Goal: Task Accomplishment & Management: Manage account settings

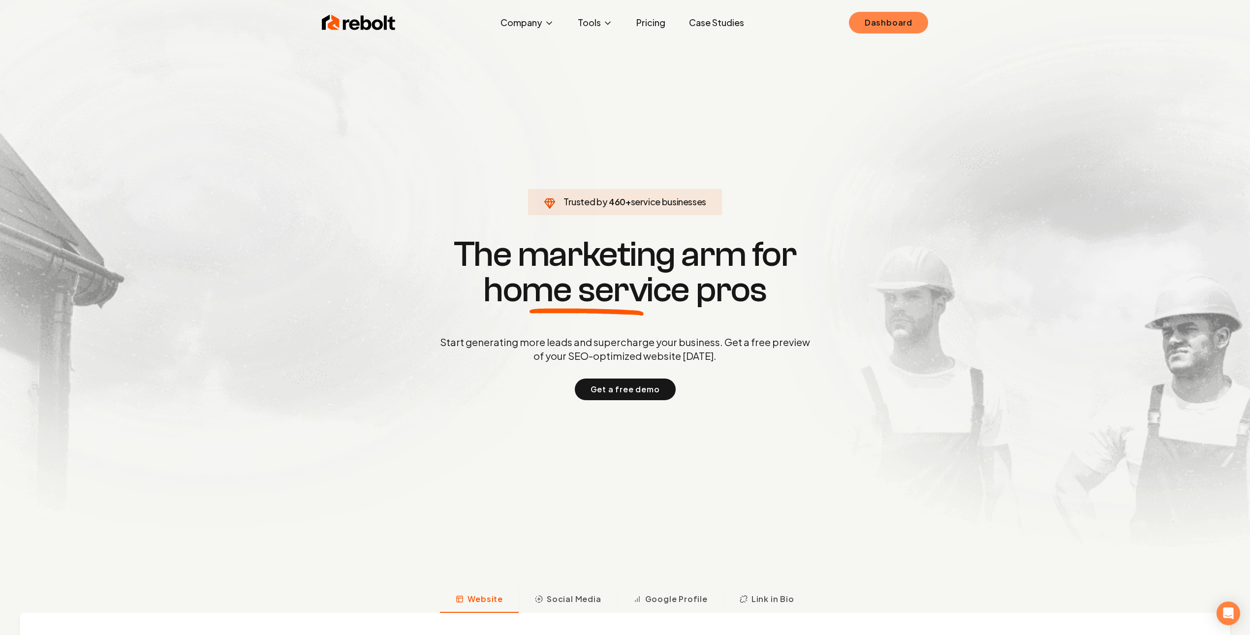
click at [880, 20] on link "Dashboard" at bounding box center [888, 23] width 79 height 22
click at [900, 18] on link "Dashboard" at bounding box center [888, 23] width 79 height 22
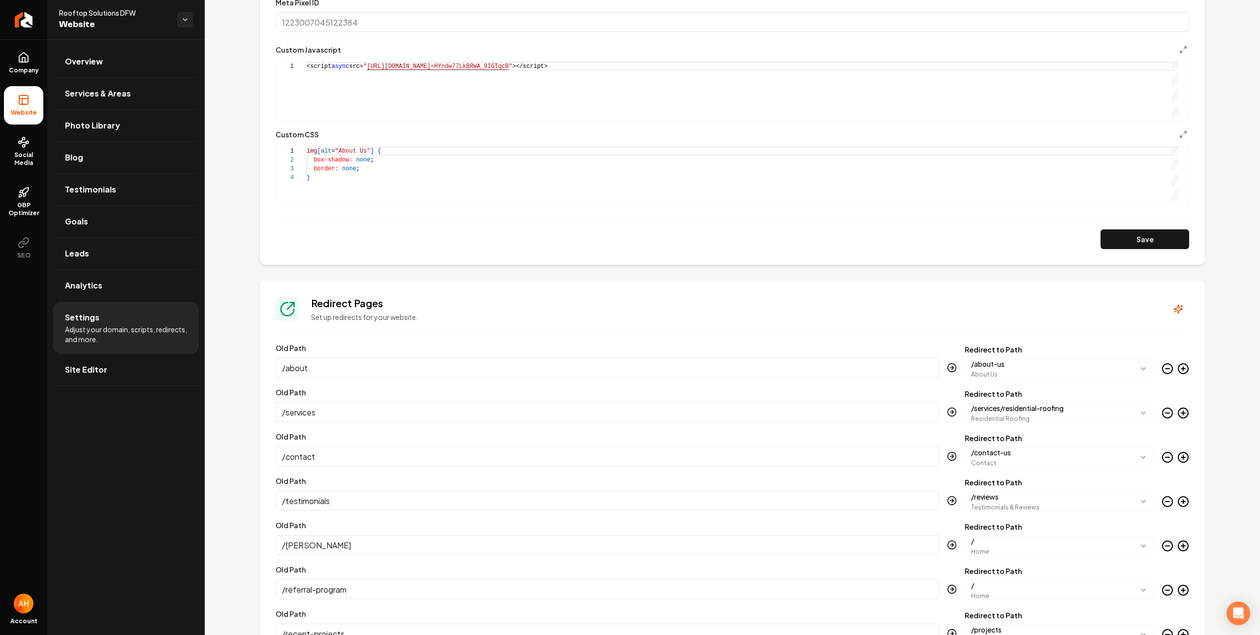
scroll to position [800, 0]
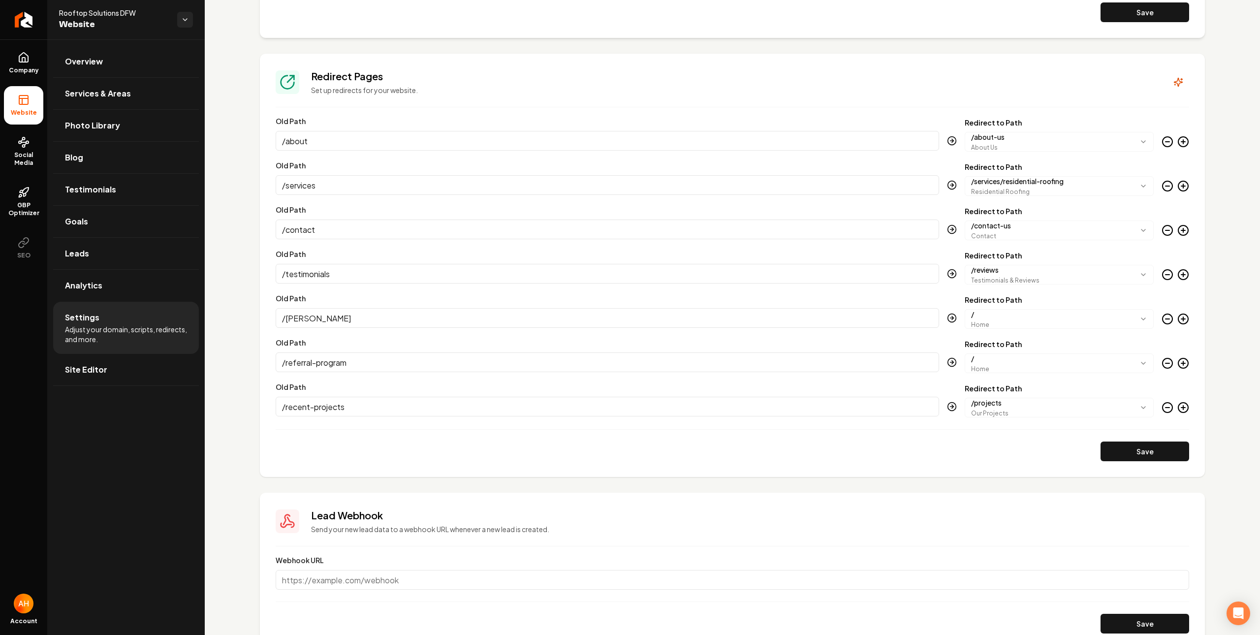
click at [499, 57] on section "**********" at bounding box center [732, 265] width 945 height 423
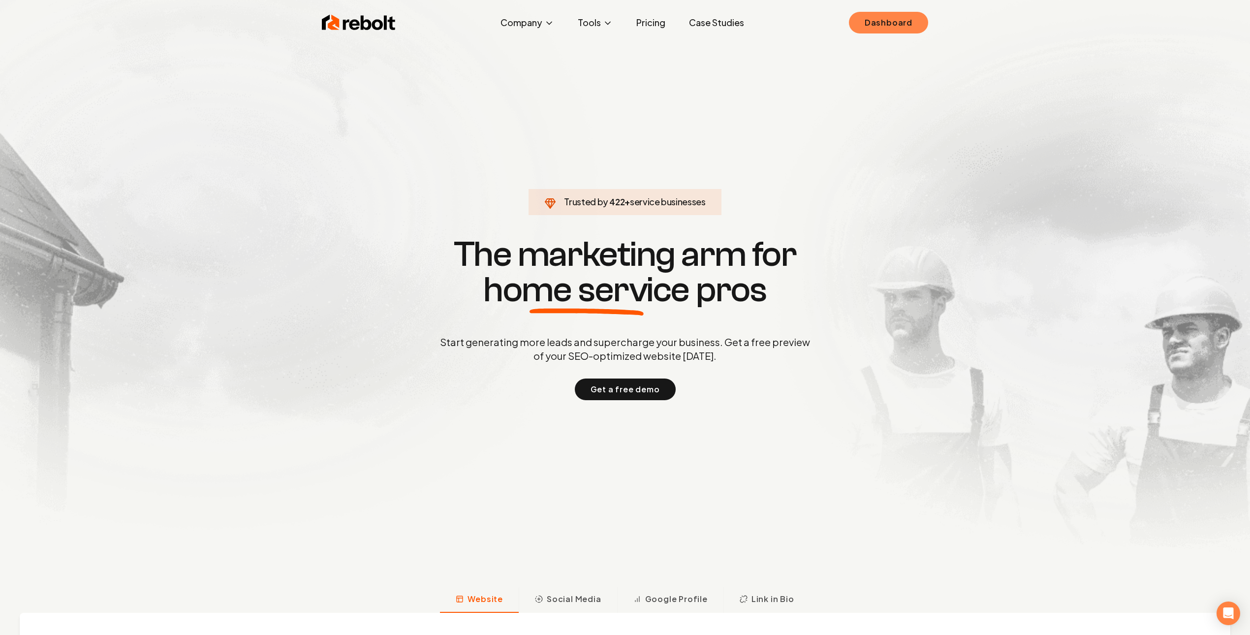
click at [867, 20] on link "Dashboard" at bounding box center [888, 23] width 79 height 22
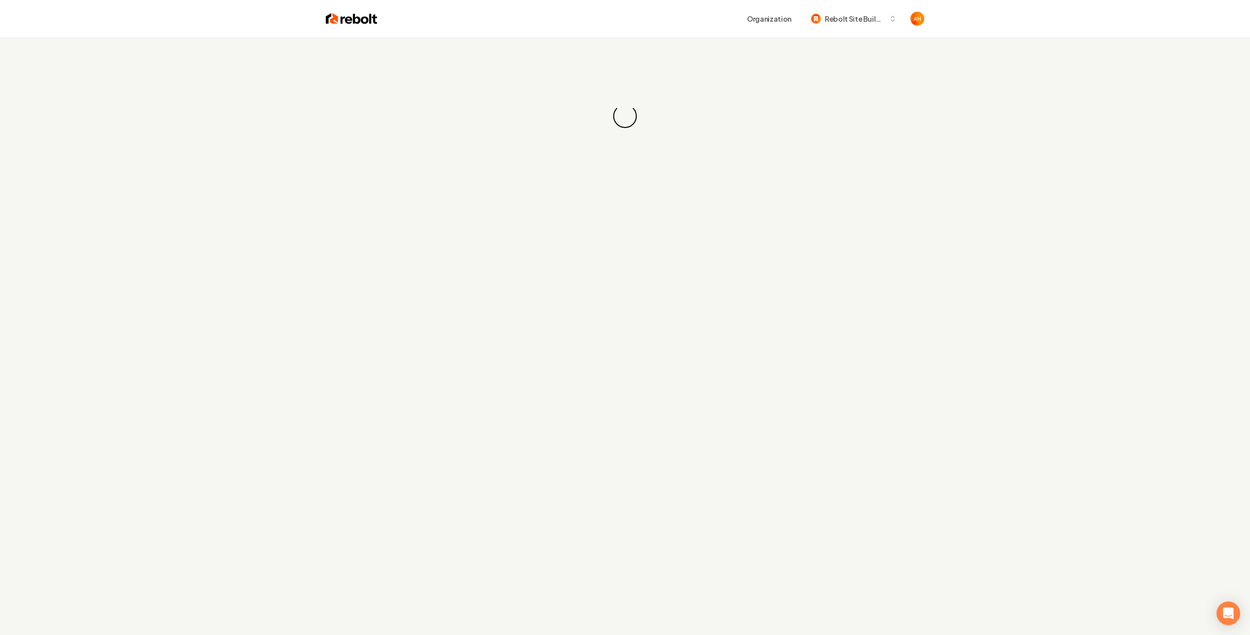
drag, startPoint x: 611, startPoint y: 36, endPoint x: 607, endPoint y: 29, distance: 8.6
click at [611, 37] on div "Organization Rebolt Site Builder" at bounding box center [625, 18] width 630 height 37
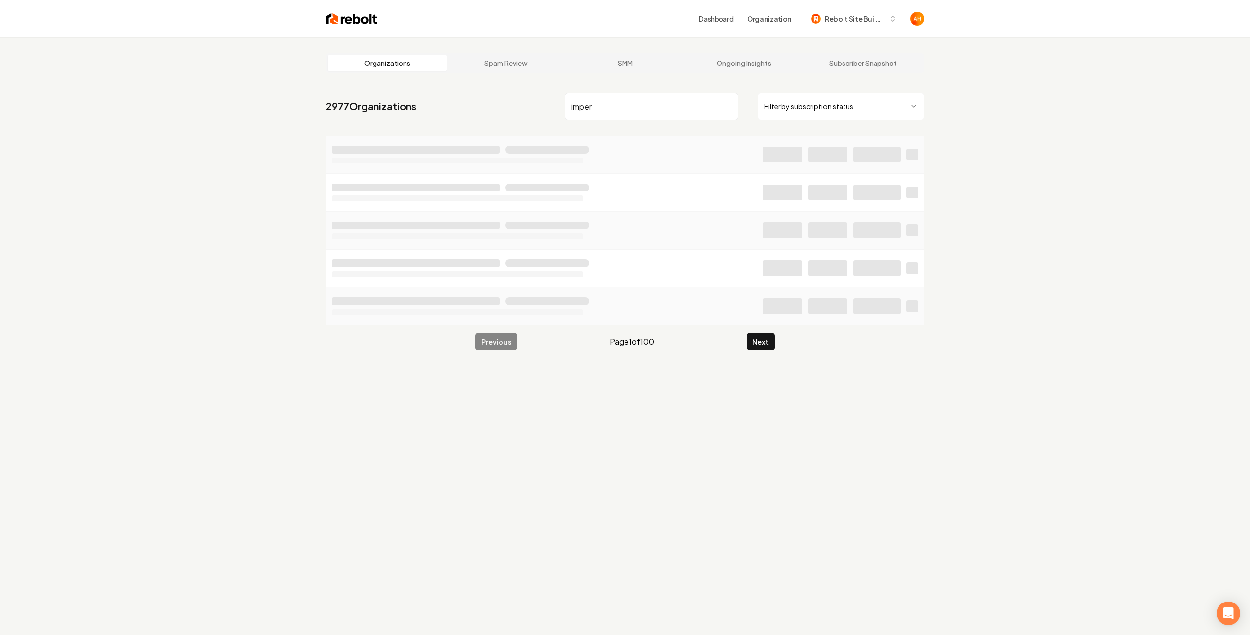
type input "imper"
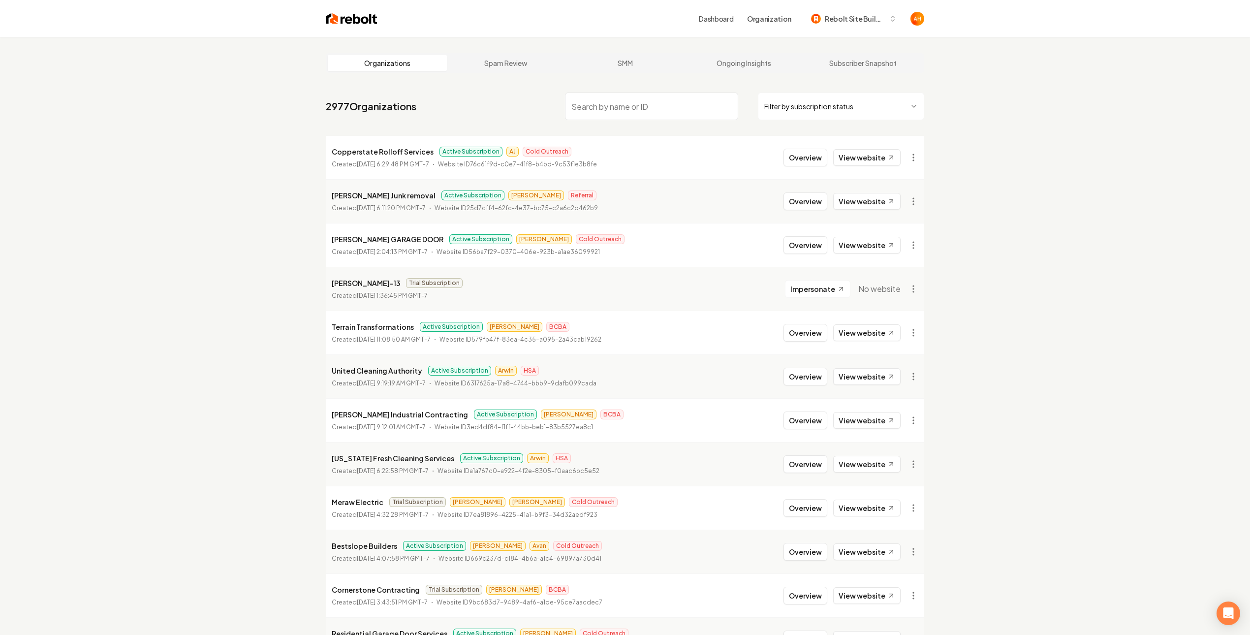
click at [598, 98] on input "search" at bounding box center [651, 107] width 173 height 28
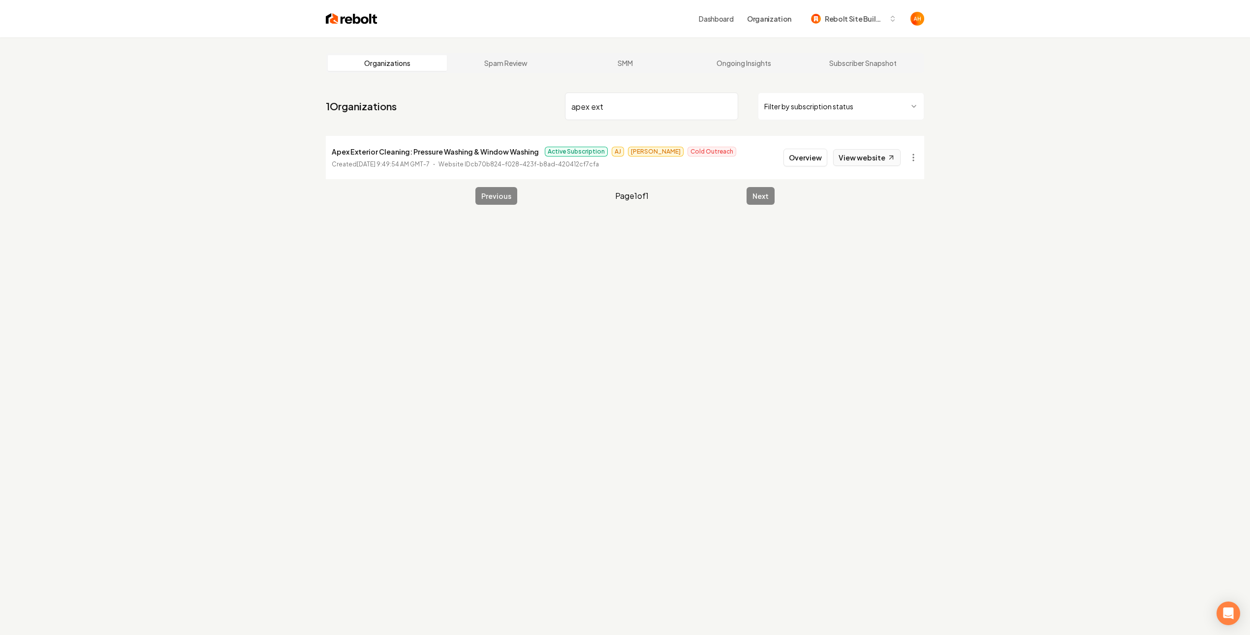
type input "apex ext"
click at [870, 159] on link "View website" at bounding box center [866, 157] width 67 height 17
drag, startPoint x: 808, startPoint y: 157, endPoint x: 805, endPoint y: 146, distance: 11.7
click at [808, 155] on button "Overview" at bounding box center [805, 158] width 44 height 18
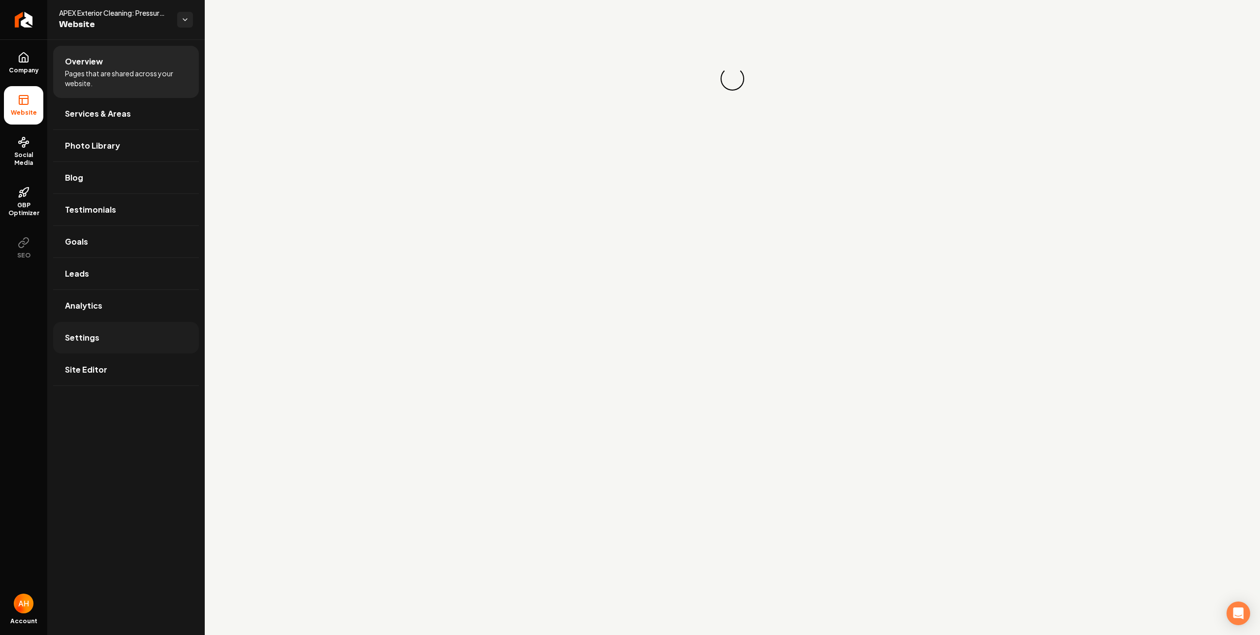
click at [120, 328] on link "Settings" at bounding box center [126, 337] width 146 height 31
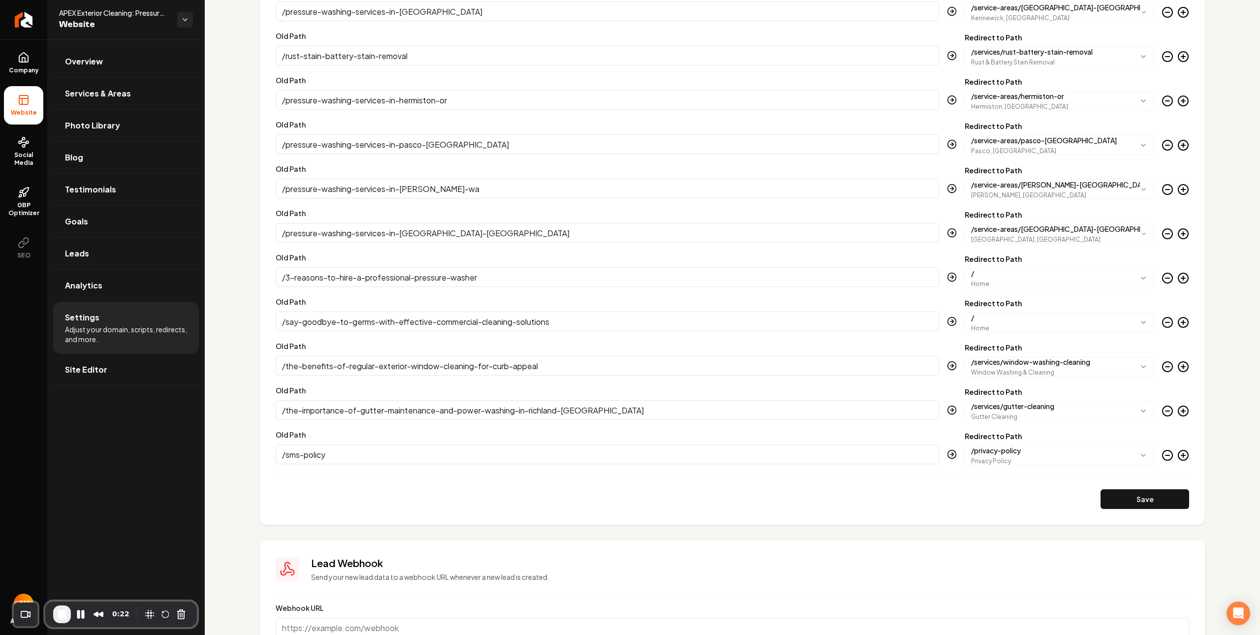
scroll to position [1990, 0]
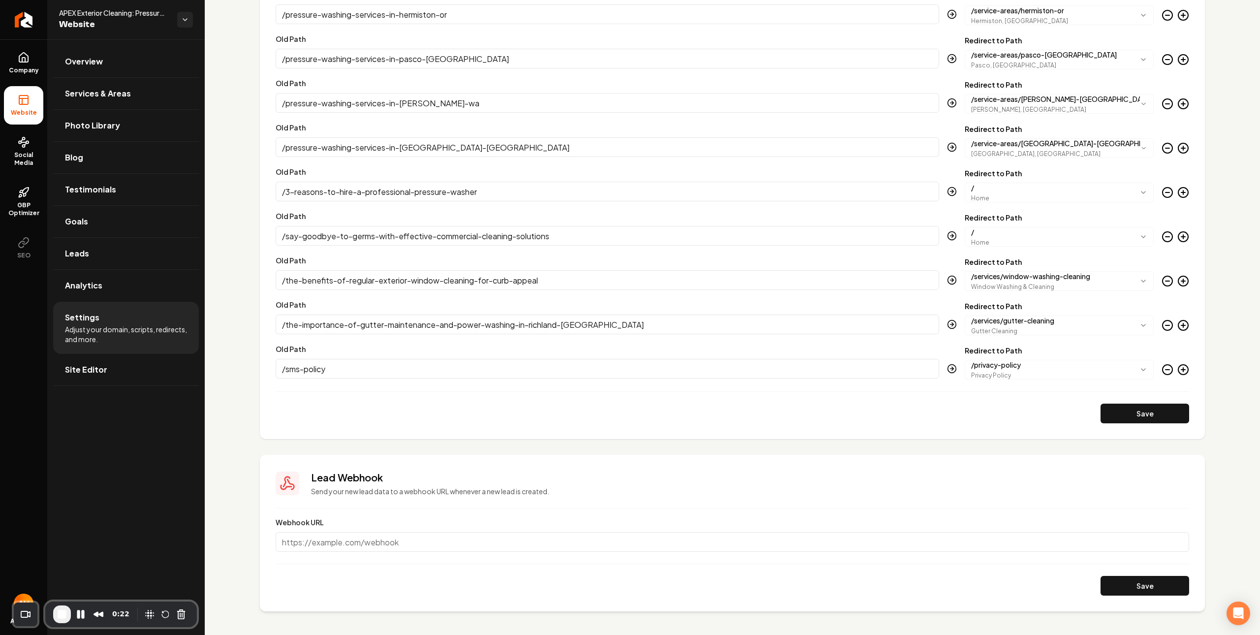
drag, startPoint x: 422, startPoint y: 366, endPoint x: 450, endPoint y: 358, distance: 29.7
click at [421, 366] on input "/sms-policy" at bounding box center [607, 369] width 663 height 20
click at [599, 333] on input "/the-importance-of-gutter-maintenance-and-power-washing-in-richland-wa" at bounding box center [607, 324] width 663 height 20
drag, startPoint x: 595, startPoint y: 287, endPoint x: 587, endPoint y: 278, distance: 13.2
click at [595, 287] on input "/the-benefits-of-regular-exterior-window-cleaning-for-curb-appeal" at bounding box center [607, 280] width 663 height 20
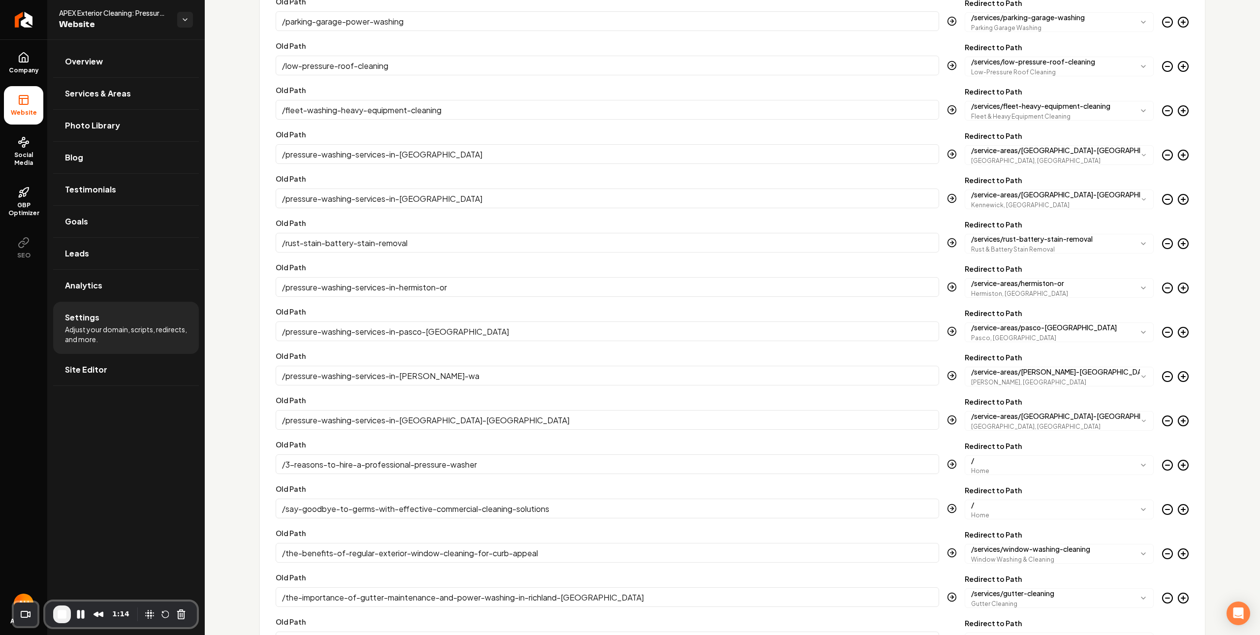
scroll to position [1947, 0]
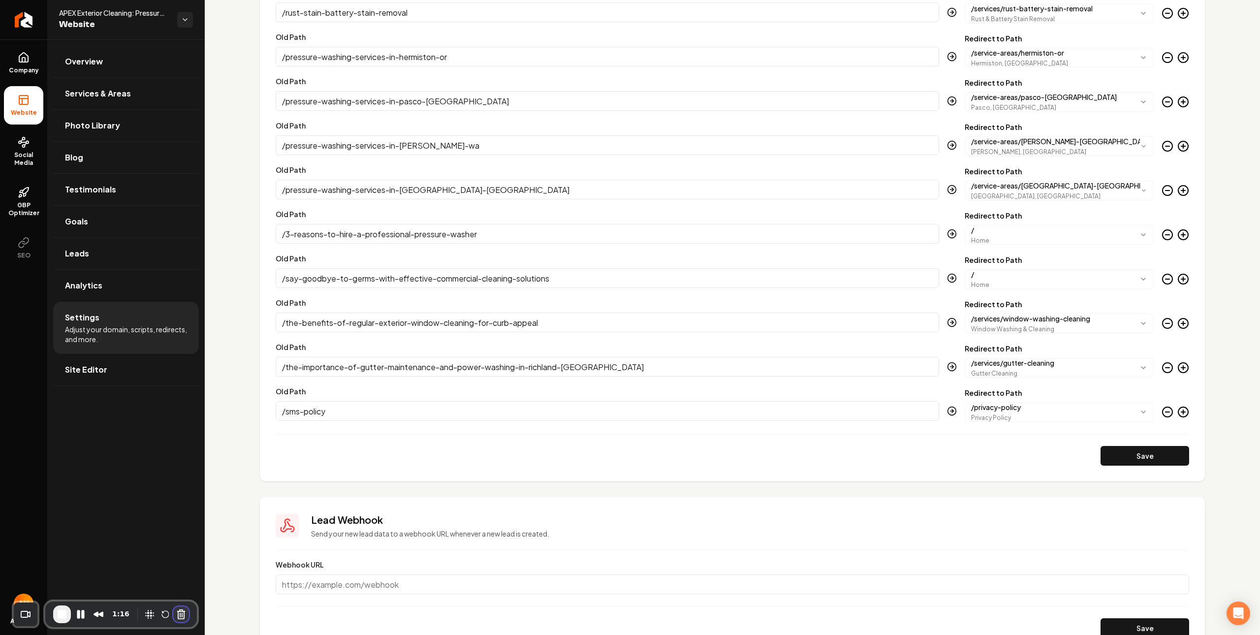
click at [179, 617] on button "Cancel Recording" at bounding box center [181, 614] width 16 height 16
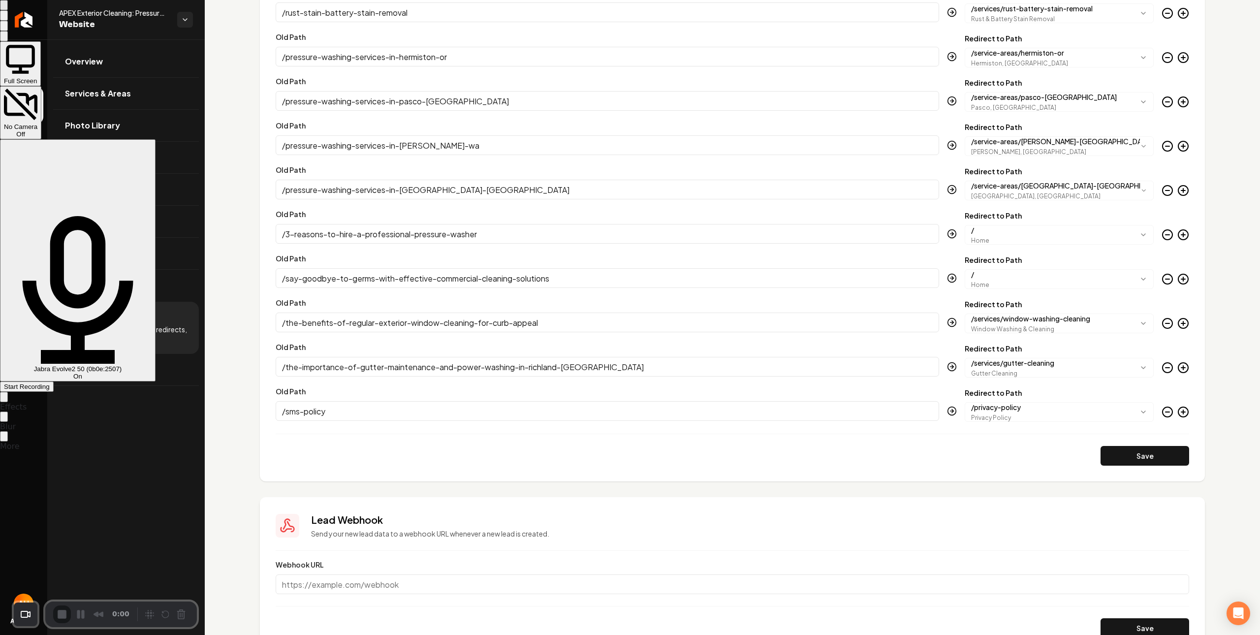
click at [50, 383] on div "Start Recording" at bounding box center [27, 386] width 46 height 7
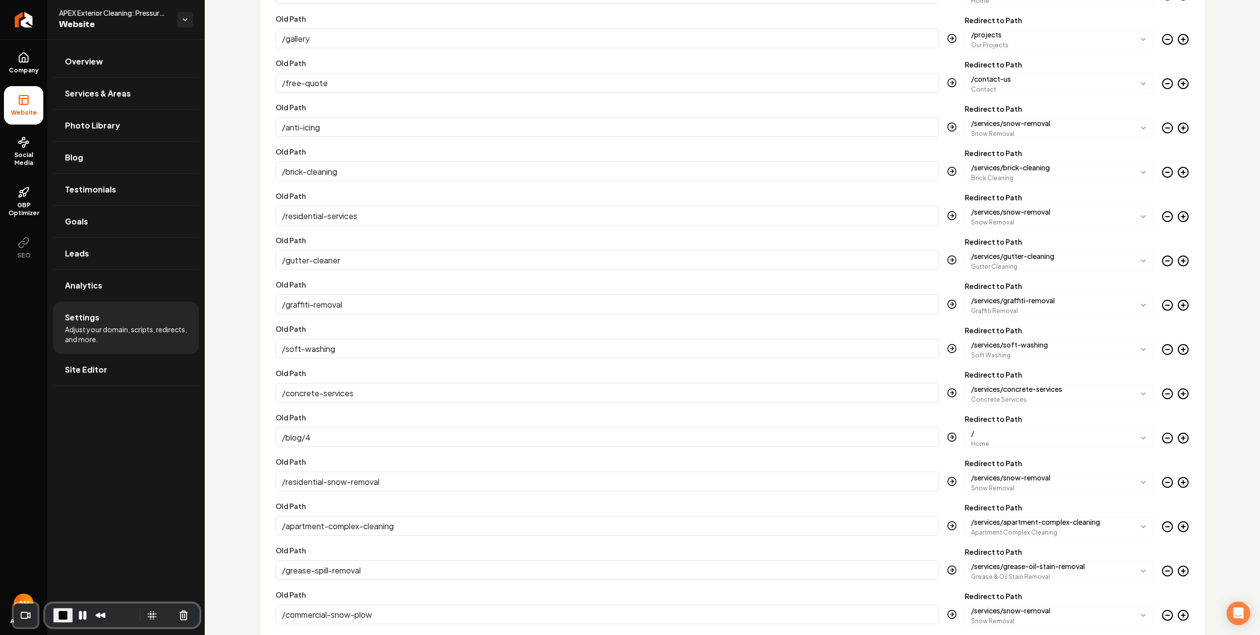
scroll to position [609, 0]
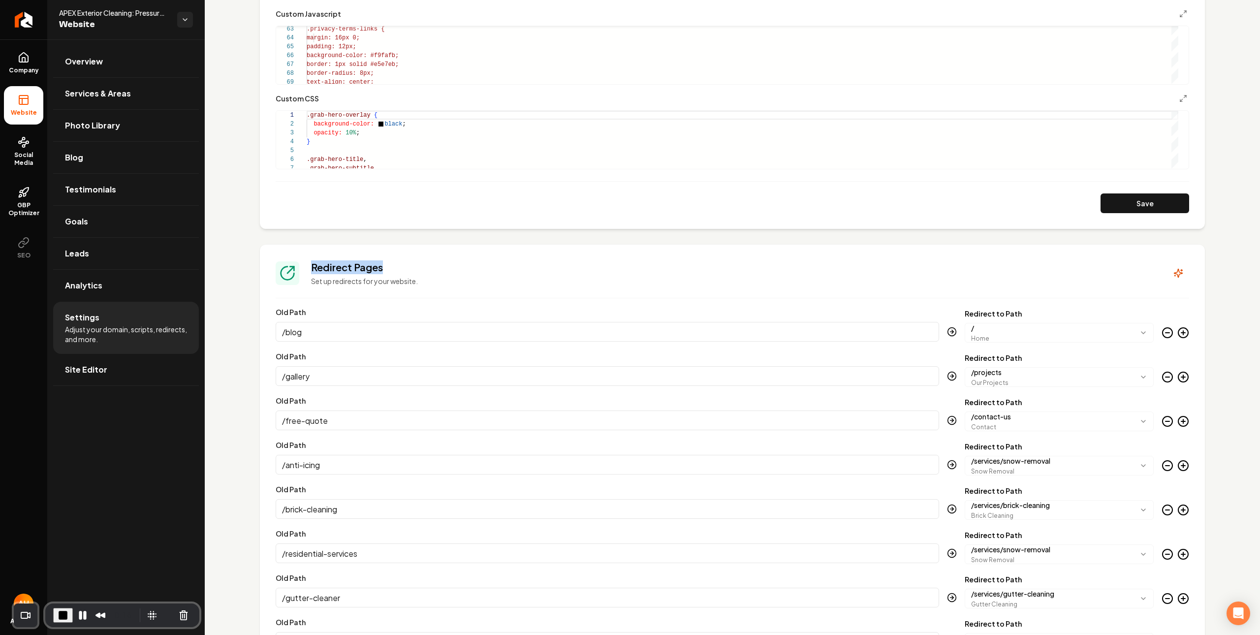
drag, startPoint x: 386, startPoint y: 272, endPoint x: 364, endPoint y: 264, distance: 24.1
click at [285, 274] on div "Redirect Pages Set up redirects for your website." at bounding box center [732, 273] width 913 height 26
click at [364, 264] on h3 "Redirect Pages" at bounding box center [733, 267] width 844 height 14
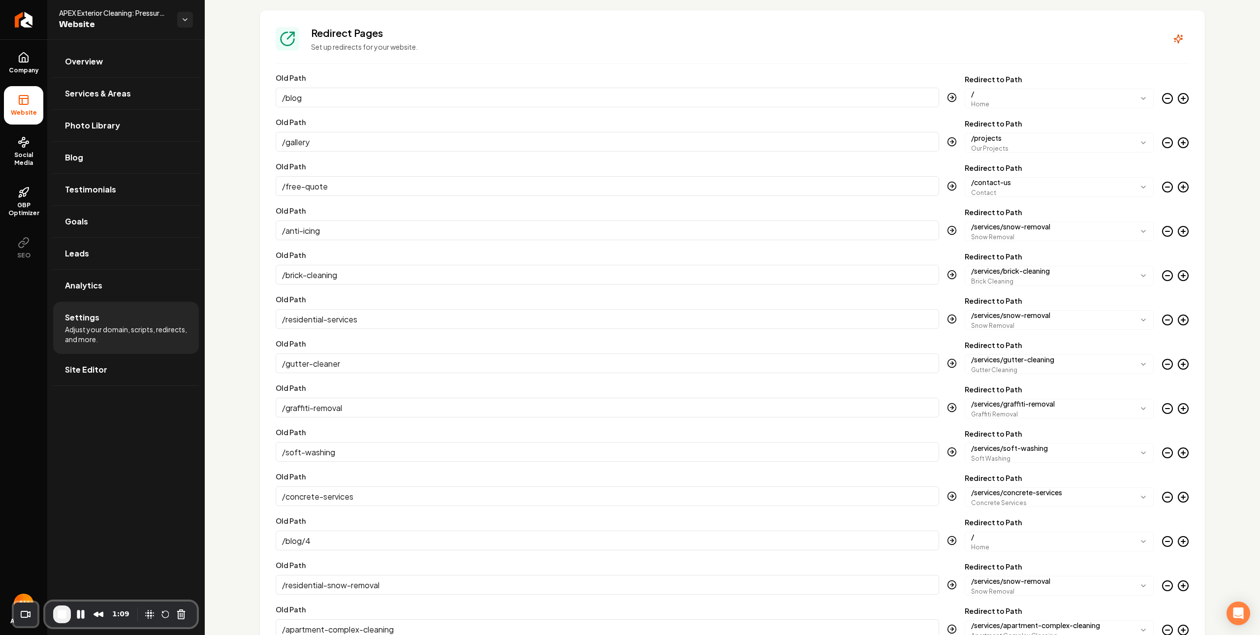
scroll to position [776, 0]
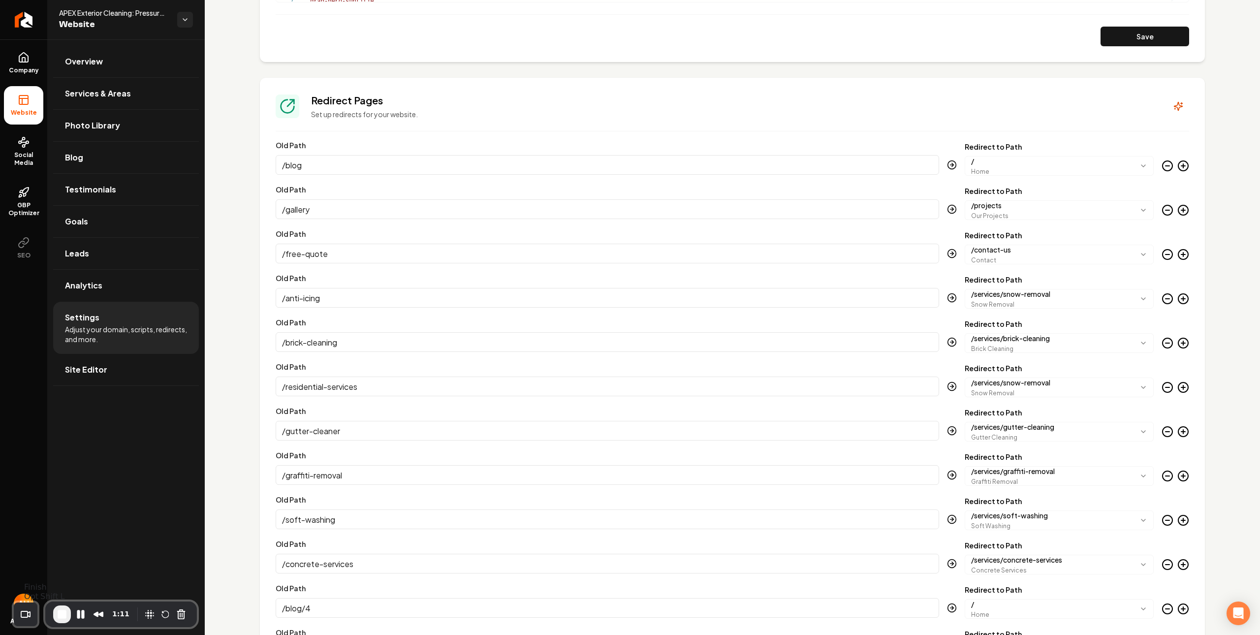
click at [55, 613] on button "End Recording" at bounding box center [62, 614] width 18 height 18
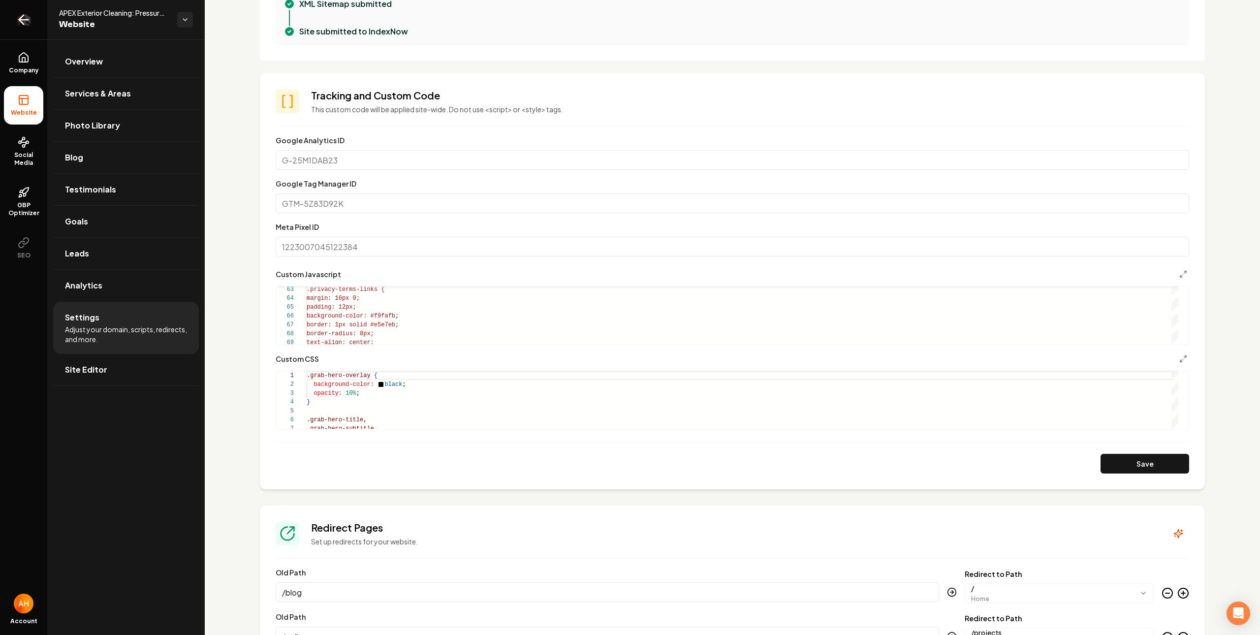
click at [17, 16] on icon "Return to dashboard" at bounding box center [24, 20] width 16 height 16
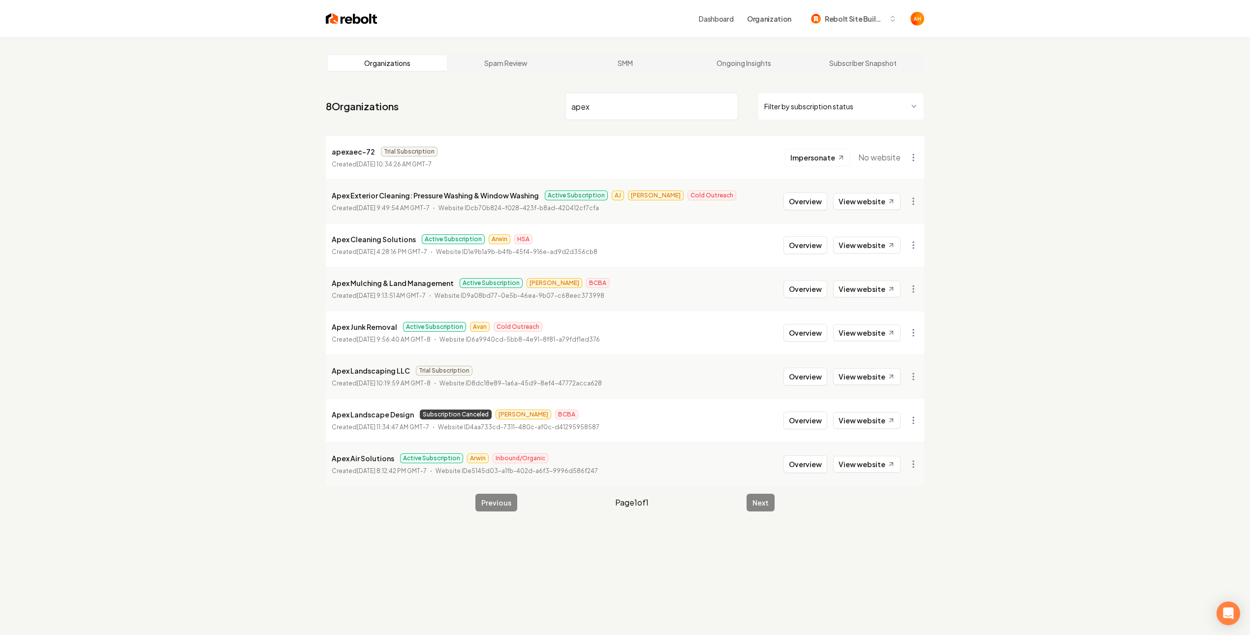
type input "apex"
click at [382, 189] on p "Apex Exterior Cleaning: Pressure Washing & Window Washing" at bounding box center [435, 195] width 207 height 12
click at [385, 193] on p "Apex Exterior Cleaning: Pressure Washing & Window Washing" at bounding box center [435, 195] width 207 height 12
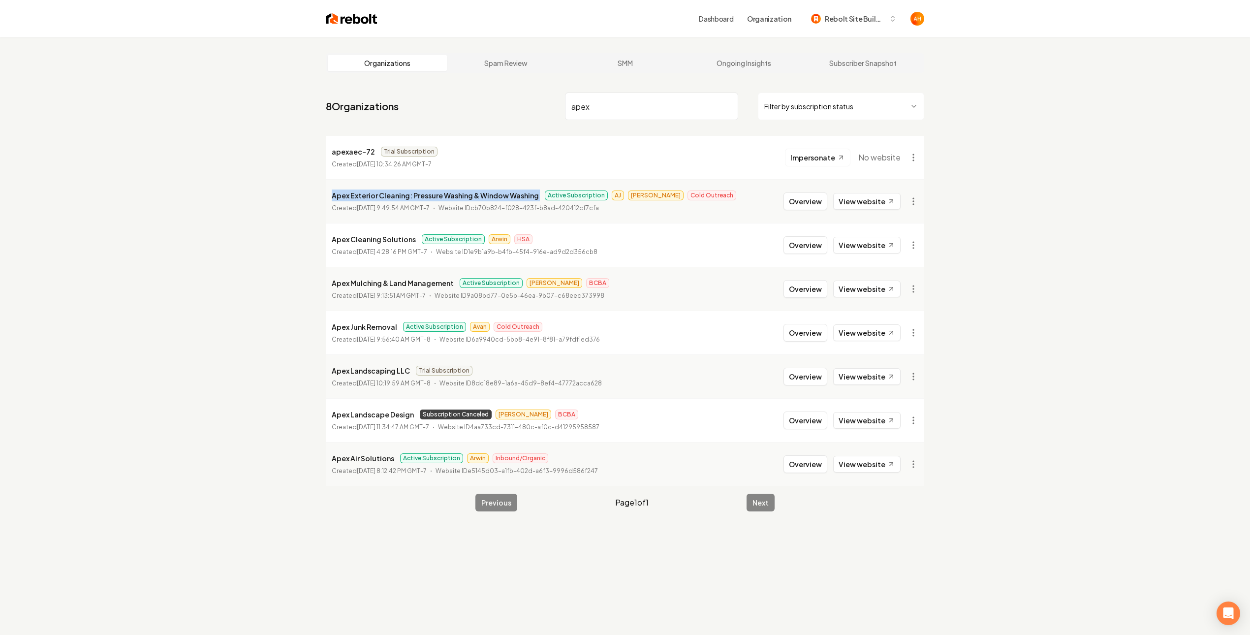
copy p "Apex Exterior Cleaning: Pressure Washing & Window Washing"
click at [800, 197] on button "Overview" at bounding box center [805, 201] width 44 height 18
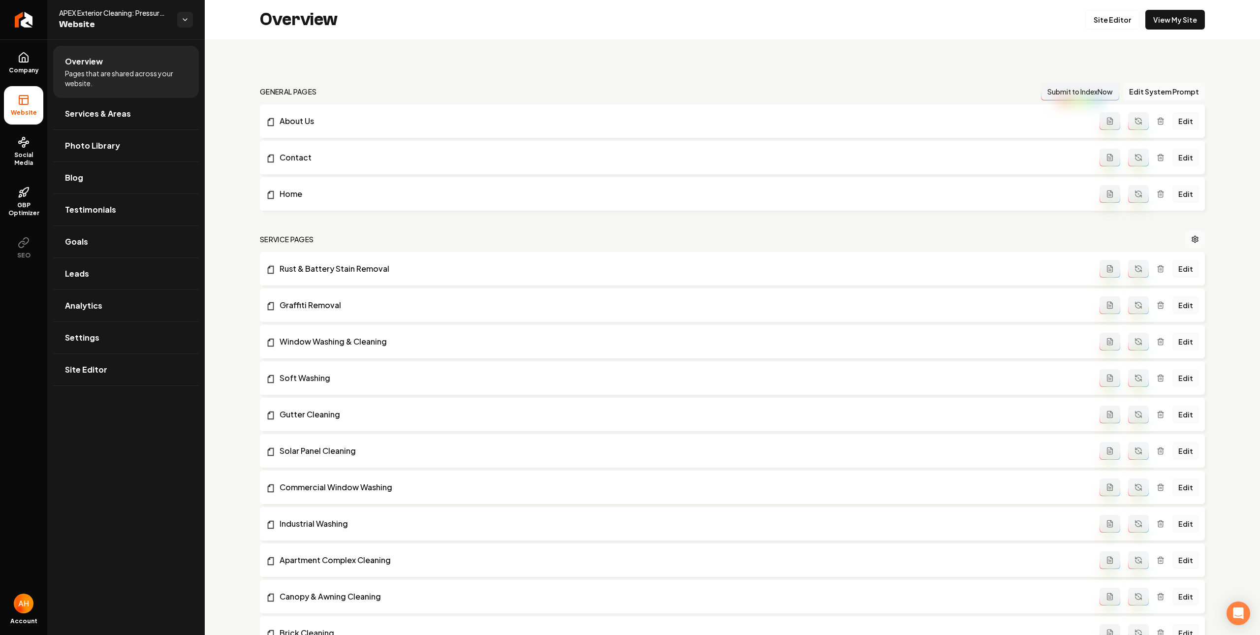
scroll to position [17, 0]
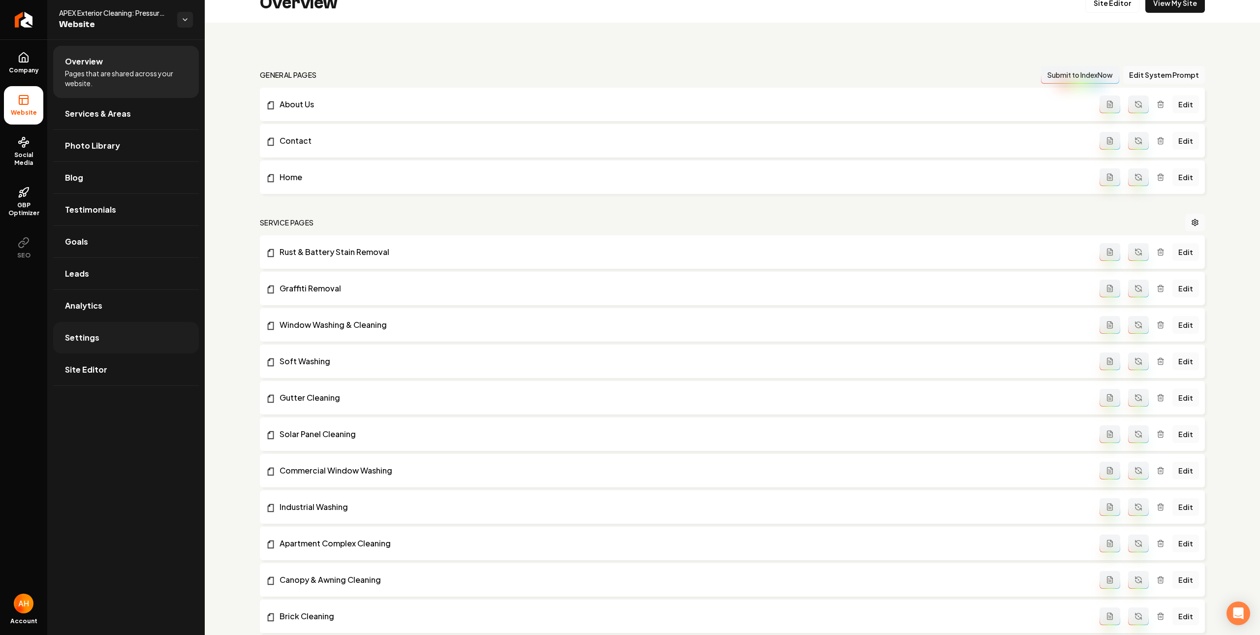
drag, startPoint x: 131, startPoint y: 343, endPoint x: 134, endPoint y: 338, distance: 5.7
click at [132, 343] on link "Settings" at bounding box center [126, 337] width 146 height 31
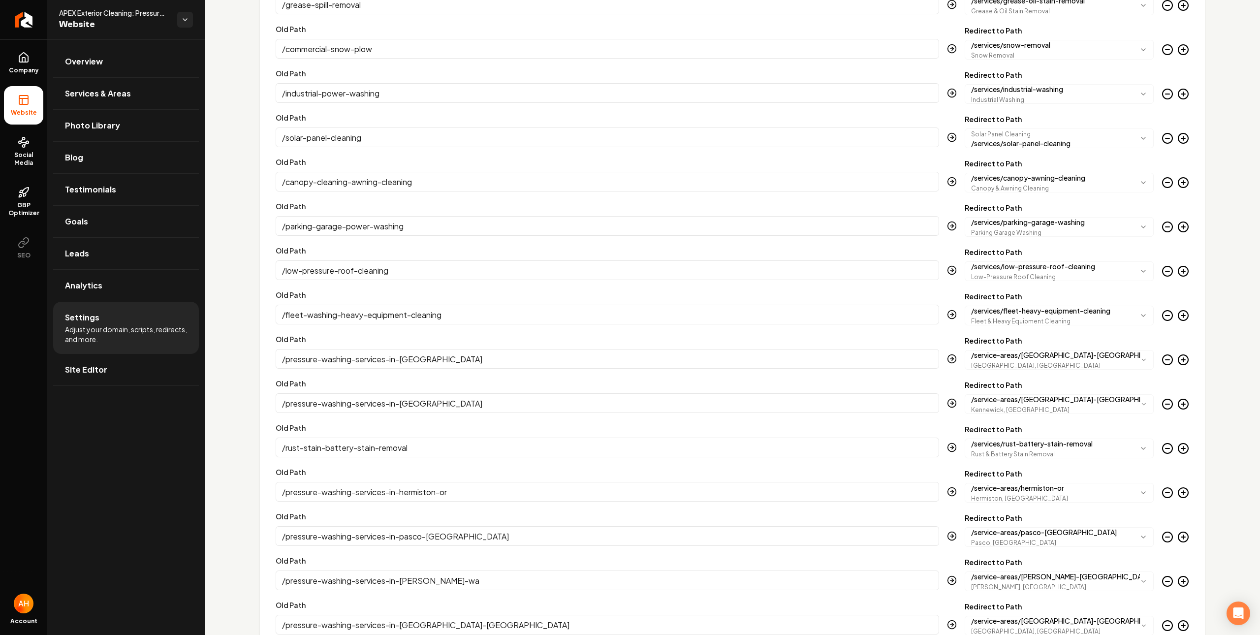
scroll to position [2831, 0]
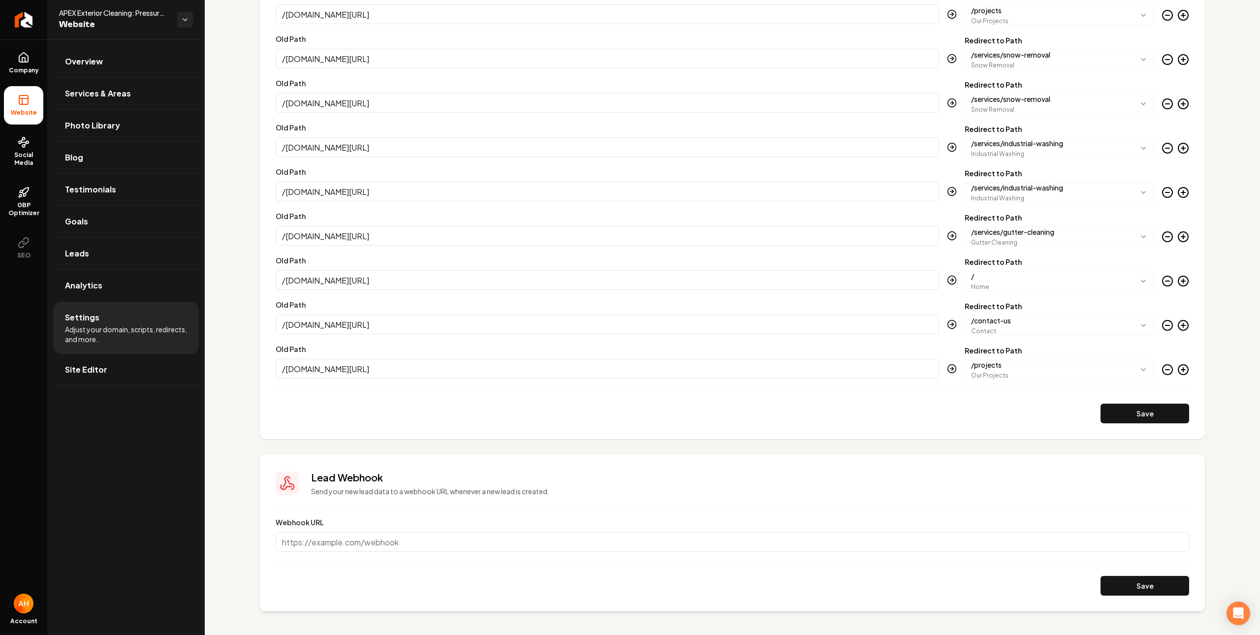
click at [458, 371] on input "/imperialpw.com/gallery/" at bounding box center [607, 369] width 663 height 20
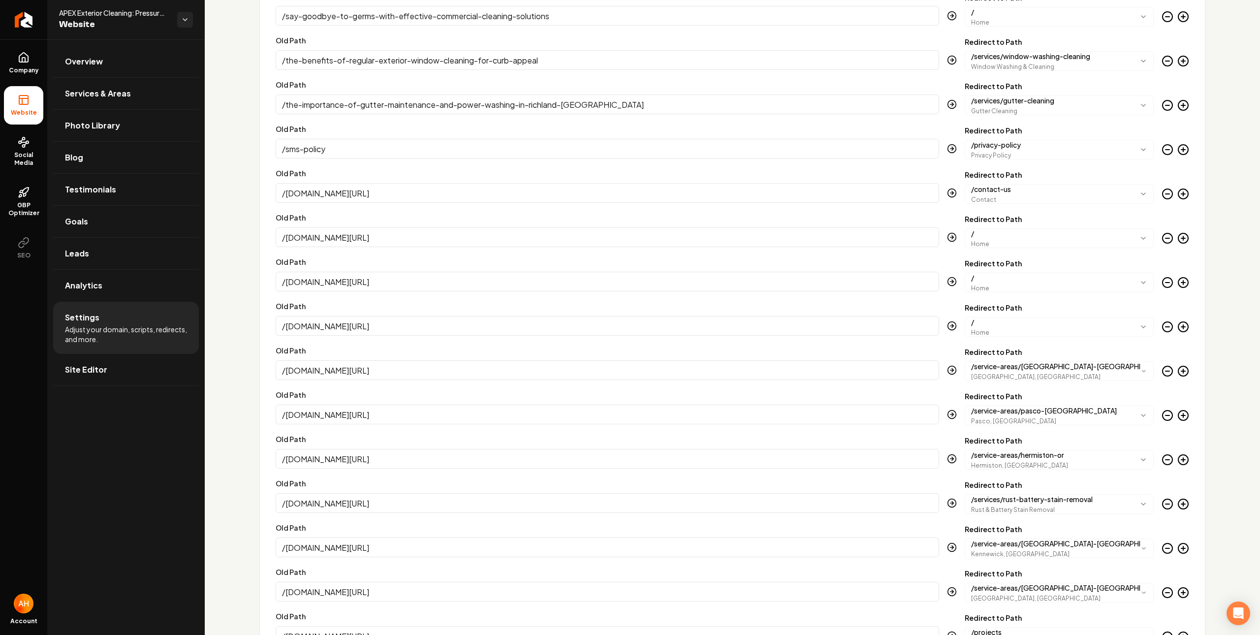
scroll to position [2142, 0]
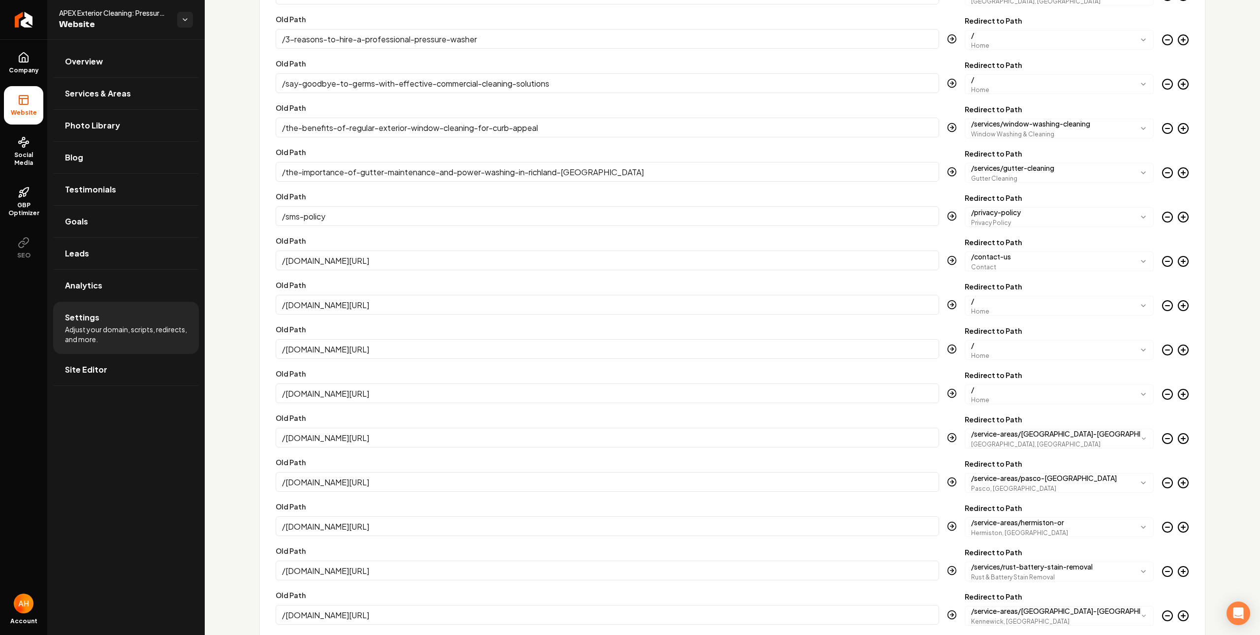
click at [349, 258] on input "/imperialpw.com/free-quote/" at bounding box center [607, 260] width 663 height 20
type input "/free-quote/"
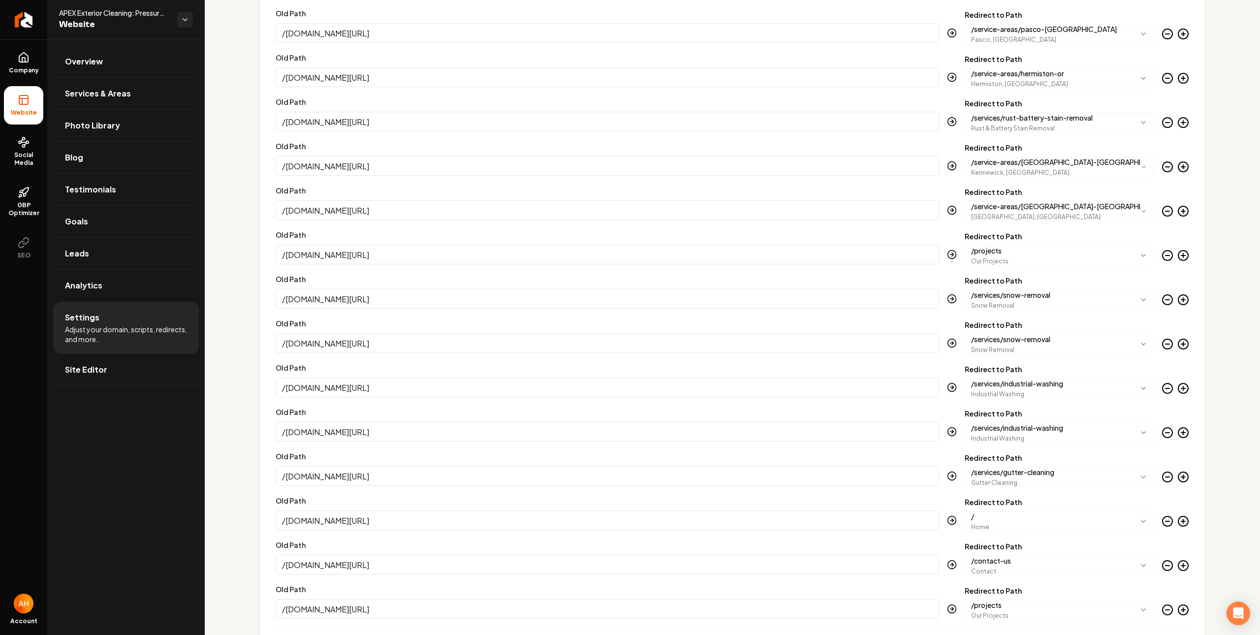
scroll to position [2831, 0]
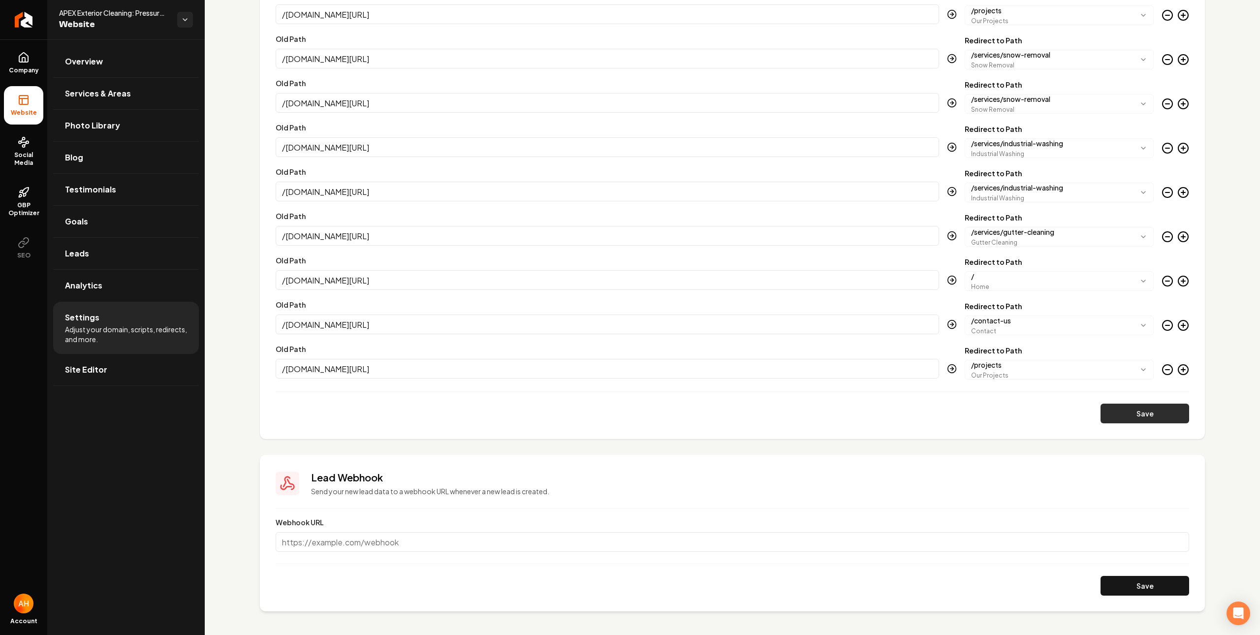
click at [1158, 407] on button "Save" at bounding box center [1144, 413] width 89 height 20
